Goal: Information Seeking & Learning: Check status

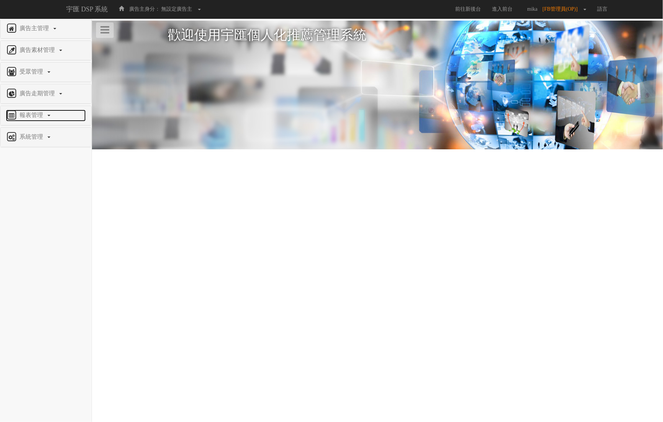
click at [24, 115] on span "報表管理" at bounding box center [32, 115] width 29 height 6
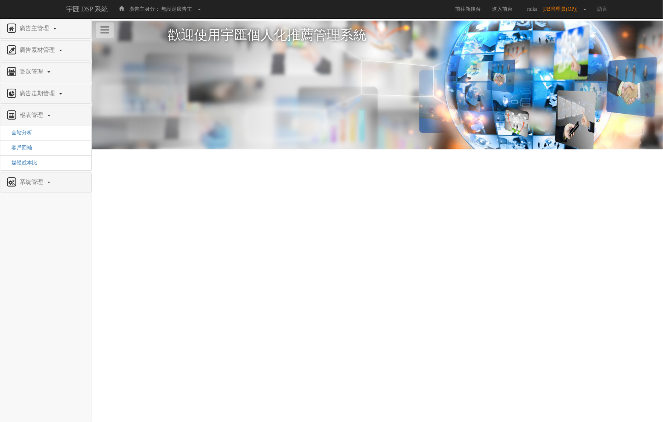
click at [25, 129] on li "全站分析" at bounding box center [45, 133] width 91 height 15
click at [25, 130] on span "全站分析" at bounding box center [19, 133] width 26 height 6
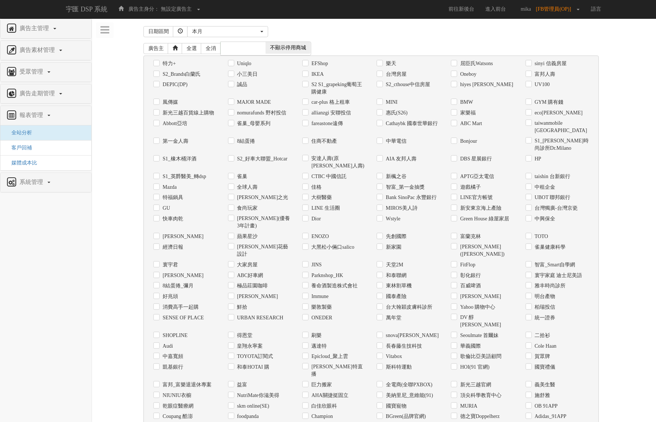
click at [227, 40] on div "廣告主 全選 全消 顯示停用商城 不顯示停用商城 特力+ Uniqlo EFShop 樂天 屈臣氏Watsons sinyi 信義房屋 S2_Brands[P…" at bounding box center [374, 284] width 461 height 491
click at [234, 33] on div "本月" at bounding box center [225, 31] width 67 height 7
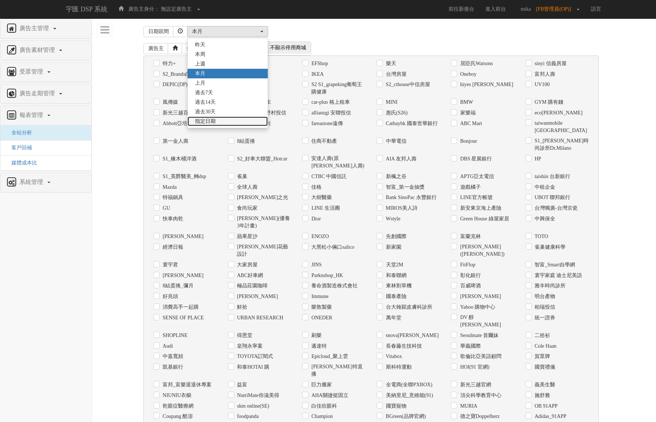
click at [216, 122] on span "指定日期" at bounding box center [205, 121] width 21 height 7
select select "Custom"
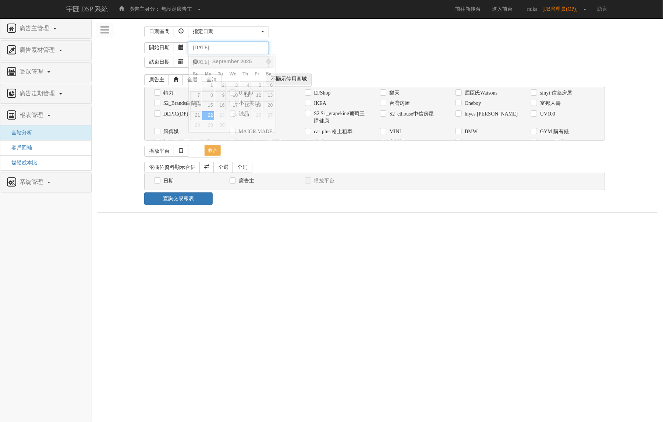
click at [209, 46] on input "[DATE]" at bounding box center [228, 48] width 81 height 13
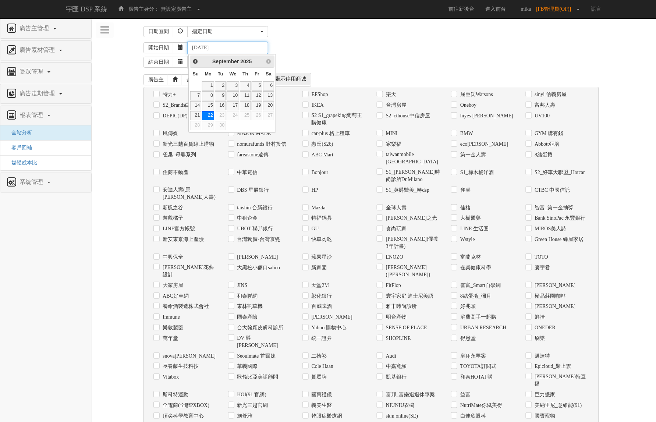
click at [201, 48] on input "[DATE]" at bounding box center [227, 48] width 81 height 13
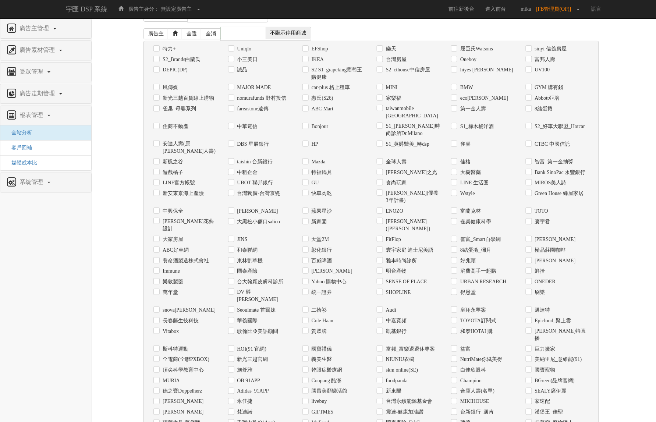
scroll to position [177, 0]
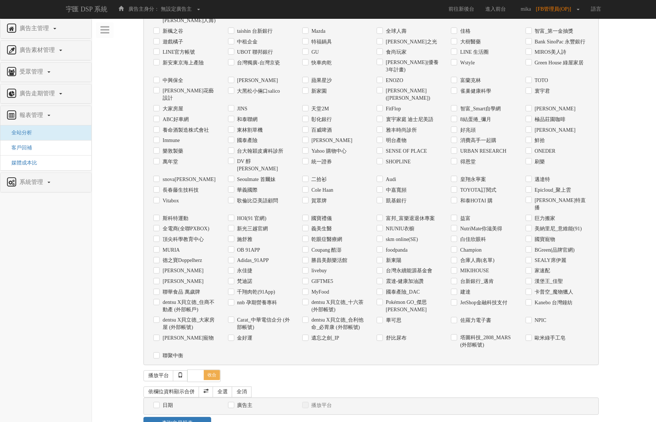
type input "[DATE]"
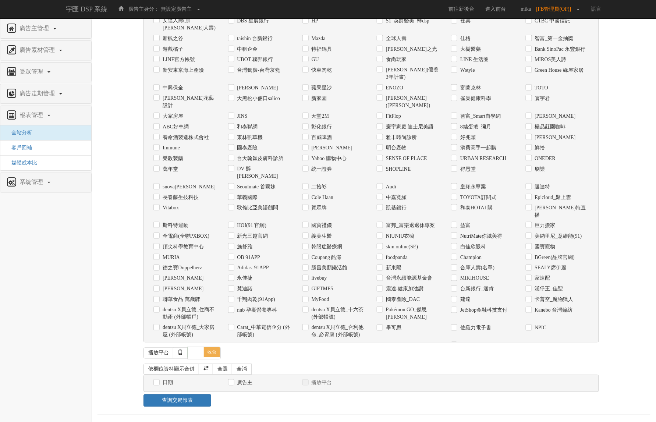
scroll to position [75, 0]
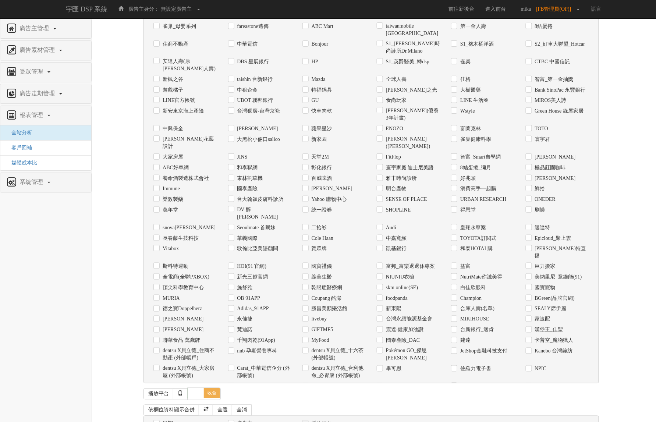
click at [405, 247] on div "特力+ Uniqlo EFShop 樂天 屈臣氏Watsons sinyi 信義房屋 S2_Brands[PERSON_NAME]氏 小三美日 IKEA On…" at bounding box center [372, 170] width 456 height 425
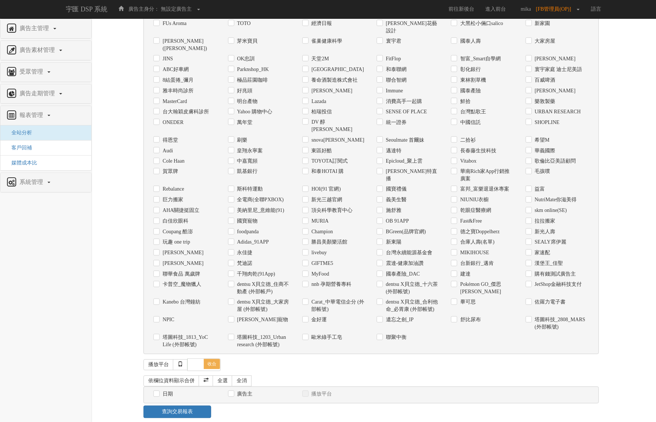
scroll to position [279, 0]
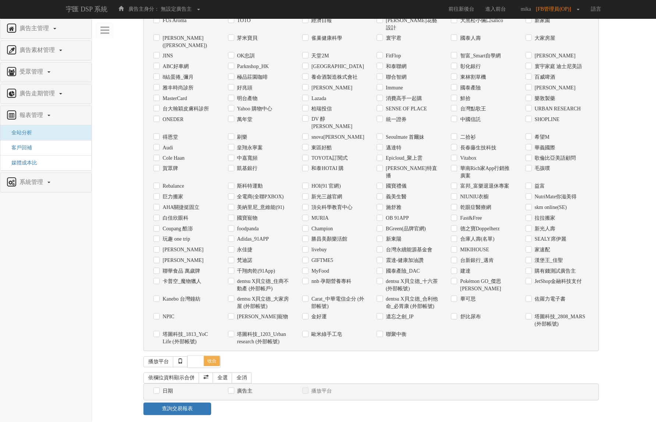
click at [403, 257] on label "震達-健康加油讚" at bounding box center [404, 260] width 40 height 7
click at [382, 258] on input "震達-健康加油讚" at bounding box center [379, 260] width 5 height 5
checkbox input "true"
click at [407, 247] on label "台灣永續能源基金會" at bounding box center [408, 250] width 48 height 7
click at [382, 248] on input "台灣永續能源基金會" at bounding box center [379, 250] width 5 height 5
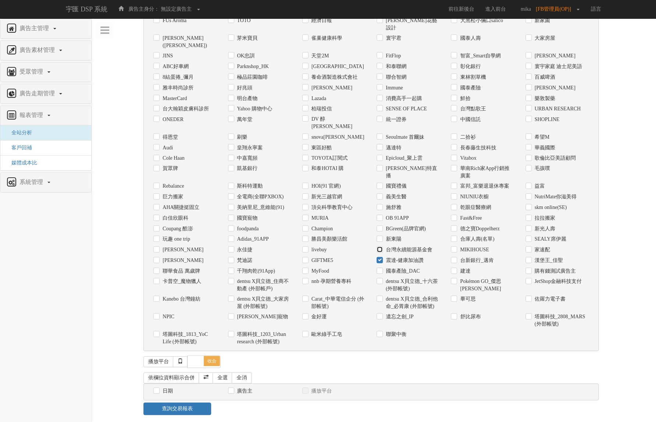
checkbox input "true"
click at [404, 245] on div "台灣永續能源基金會" at bounding box center [408, 250] width 74 height 11
click at [401, 257] on label "震達-健康加油讚" at bounding box center [404, 260] width 40 height 7
click at [382, 258] on input "震達-健康加油讚" at bounding box center [379, 260] width 5 height 5
checkbox input "false"
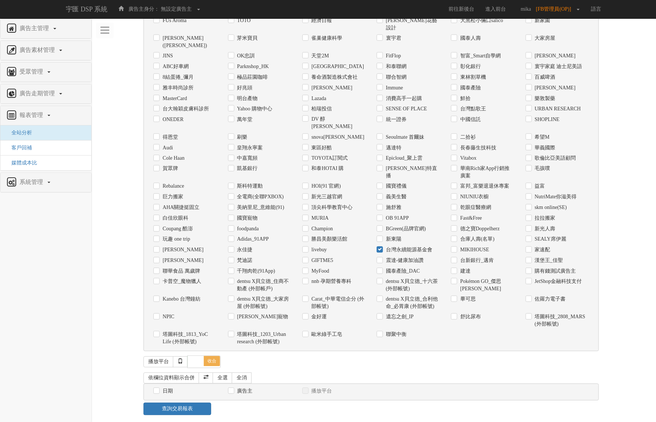
click at [161, 388] on label "日期" at bounding box center [167, 391] width 12 height 7
click at [158, 389] on input "日期" at bounding box center [156, 391] width 5 height 5
checkbox input "true"
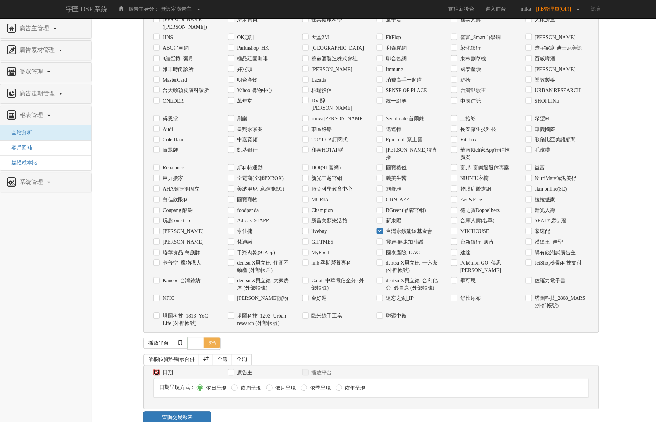
scroll to position [298, 0]
click at [274, 384] on label "依月呈現" at bounding box center [285, 387] width 22 height 7
click at [271, 385] on input "依月呈現" at bounding box center [269, 387] width 5 height 5
radio input "true"
click at [187, 411] on link "查詢交易報表" at bounding box center [178, 417] width 68 height 13
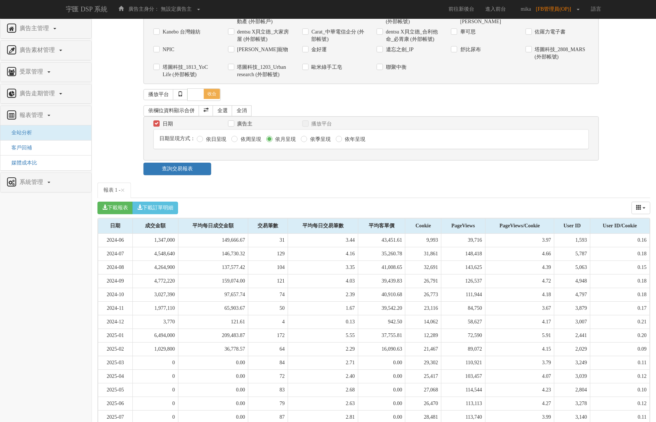
scroll to position [606, 0]
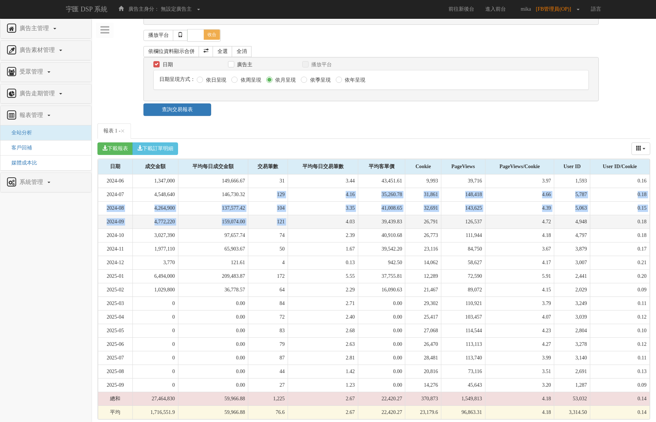
drag, startPoint x: 268, startPoint y: 183, endPoint x: 295, endPoint y: 214, distance: 41.0
click at [295, 214] on tbody "2024-06 1,347,000 149,666.67 31 3.44 43,451.61 9,993 39,716 3.97 1,593 0.16 202…" at bounding box center [374, 296] width 552 height 245
click at [295, 215] on td "4.03" at bounding box center [323, 222] width 70 height 14
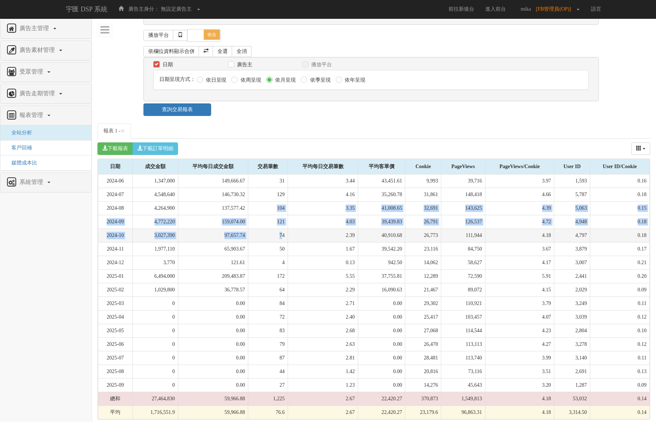
drag, startPoint x: 266, startPoint y: 198, endPoint x: 279, endPoint y: 233, distance: 37.6
click at [279, 233] on tbody "2024-06 1,347,000 149,666.67 31 3.44 43,451.61 9,993 39,716 3.97 1,593 0.16 202…" at bounding box center [374, 296] width 552 height 245
click at [279, 233] on td "74" at bounding box center [268, 236] width 40 height 14
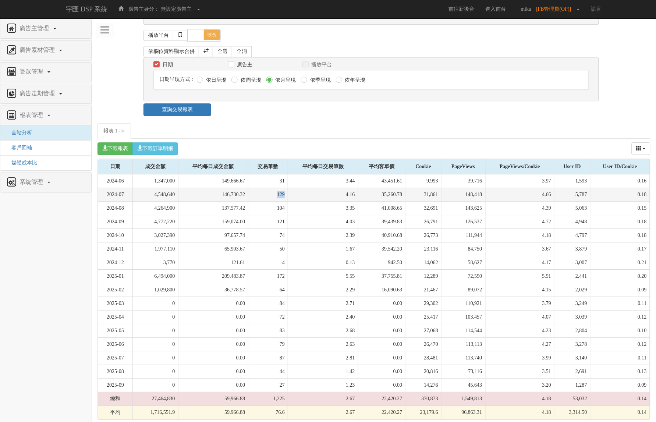
drag, startPoint x: 274, startPoint y: 191, endPoint x: 284, endPoint y: 189, distance: 10.8
click at [284, 189] on td "129" at bounding box center [268, 195] width 40 height 14
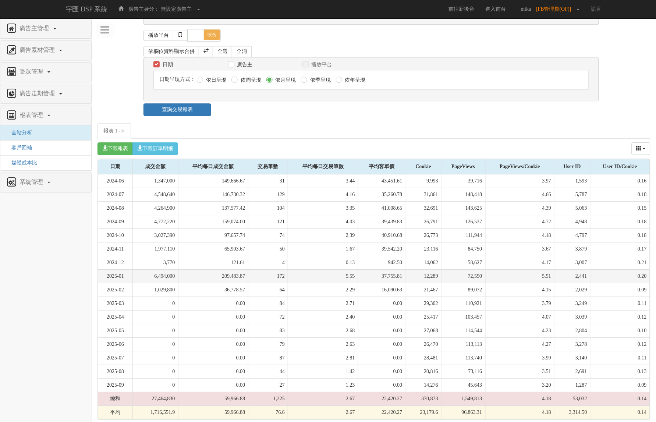
click at [321, 272] on td "5.55" at bounding box center [323, 277] width 70 height 14
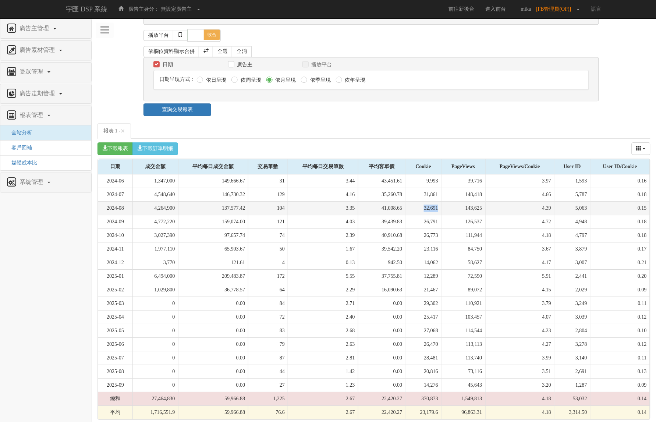
drag, startPoint x: 412, startPoint y: 201, endPoint x: 429, endPoint y: 198, distance: 17.0
click at [429, 202] on td "32,691" at bounding box center [424, 209] width 36 height 14
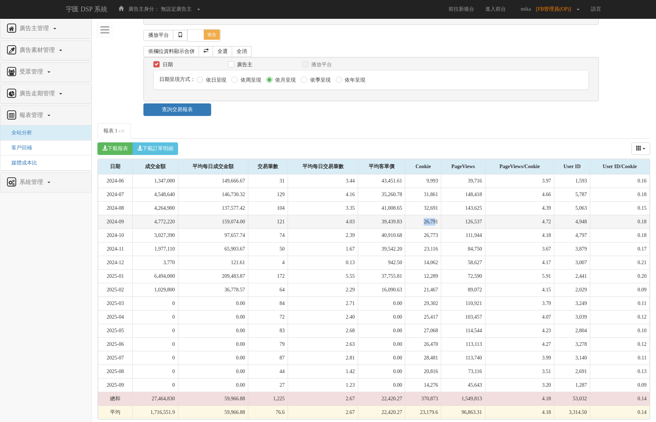
drag, startPoint x: 405, startPoint y: 213, endPoint x: 426, endPoint y: 217, distance: 21.8
click at [426, 217] on td "26,791" at bounding box center [424, 222] width 36 height 14
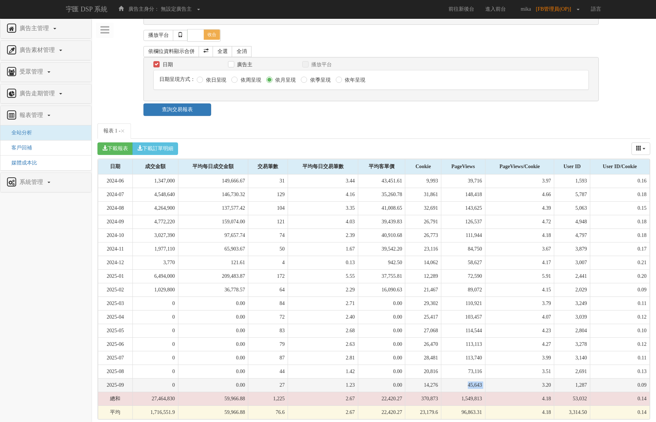
drag, startPoint x: 455, startPoint y: 381, endPoint x: 480, endPoint y: 381, distance: 25.0
click at [480, 381] on tr "2025-09 0 0.00 27 1.23 0.00 14,276 45,643 3.20 1,287 0.09" at bounding box center [374, 386] width 552 height 14
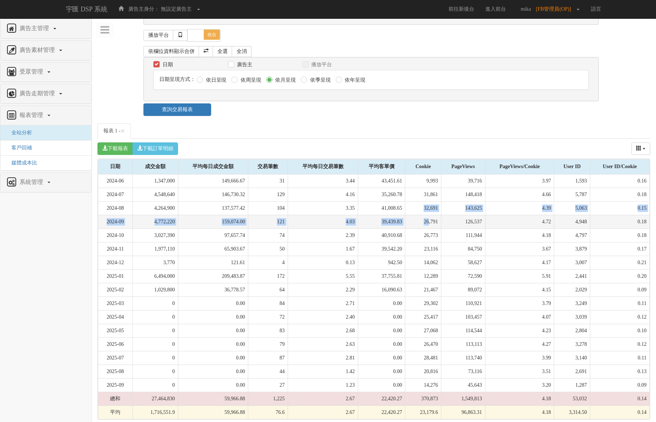
drag, startPoint x: 403, startPoint y: 204, endPoint x: 420, endPoint y: 210, distance: 17.1
click at [420, 210] on tbody "2024-06 1,347,000 149,666.67 31 3.44 43,451.61 9,993 39,716 3.97 1,593 0.16 202…" at bounding box center [374, 296] width 552 height 245
click at [420, 215] on td "26,791" at bounding box center [424, 222] width 36 height 14
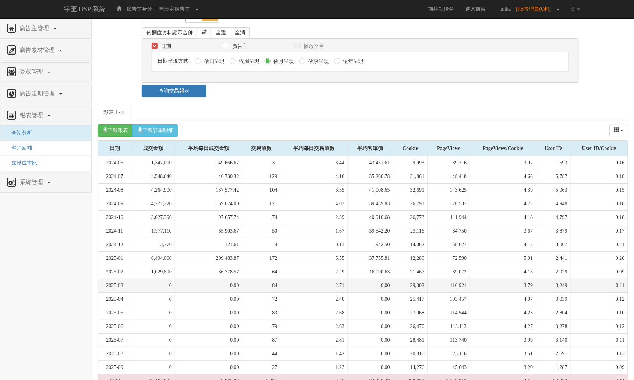
scroll to position [678, 0]
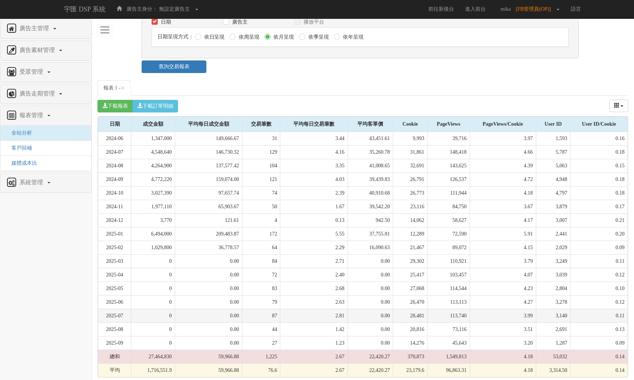
click at [428, 312] on td "113,740" at bounding box center [449, 316] width 42 height 14
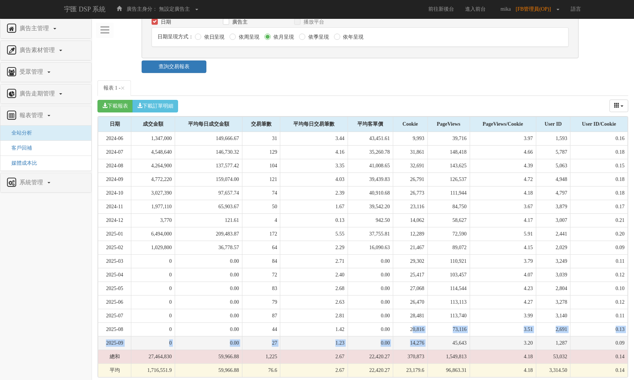
drag, startPoint x: 403, startPoint y: 317, endPoint x: 428, endPoint y: 334, distance: 29.9
click at [428, 334] on tbody "2024-06 1,347,000 149,666.67 31 3.44 43,451.61 9,993 39,716 3.97 1,593 0.16 202…" at bounding box center [363, 254] width 530 height 245
click at [428, 336] on td "45,643" at bounding box center [449, 343] width 42 height 14
drag, startPoint x: 395, startPoint y: 322, endPoint x: 420, endPoint y: 334, distance: 28.0
click at [420, 334] on tbody "2024-06 1,347,000 149,666.67 31 3.44 43,451.61 9,993 39,716 3.97 1,593 0.16 202…" at bounding box center [363, 254] width 530 height 245
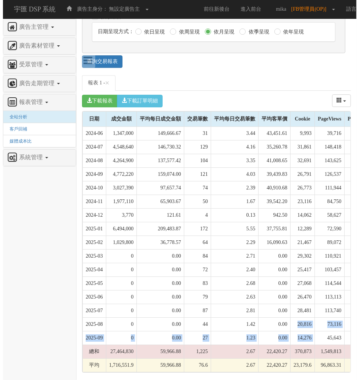
scroll to position [1092, 0]
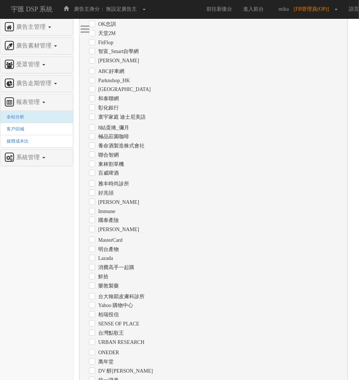
drag, startPoint x: 352, startPoint y: 280, endPoint x: 148, endPoint y: 58, distance: 301.7
click at [147, 58] on div "日期區間 [DATE] 本[PERSON_NAME] 本月 上月 過去7天 過去14天 過去30天 指定日期 指定日期 [DATE] 本[PERSON_NAM…" at bounding box center [216, 345] width 275 height 2826
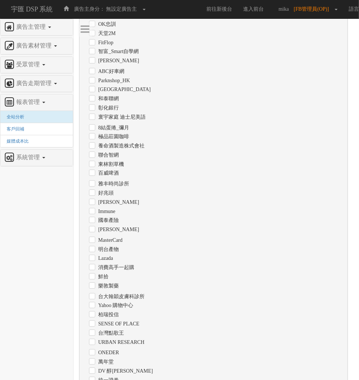
drag, startPoint x: 329, startPoint y: 220, endPoint x: 283, endPoint y: 215, distance: 45.5
drag, startPoint x: 303, startPoint y: 146, endPoint x: 306, endPoint y: 181, distance: 35.2
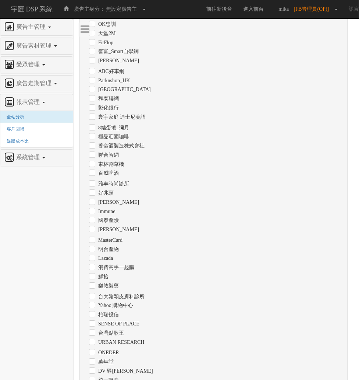
drag, startPoint x: 300, startPoint y: 151, endPoint x: 304, endPoint y: 187, distance: 36.3
drag, startPoint x: 237, startPoint y: 282, endPoint x: 242, endPoint y: 142, distance: 140.0
